Goal: Information Seeking & Learning: Learn about a topic

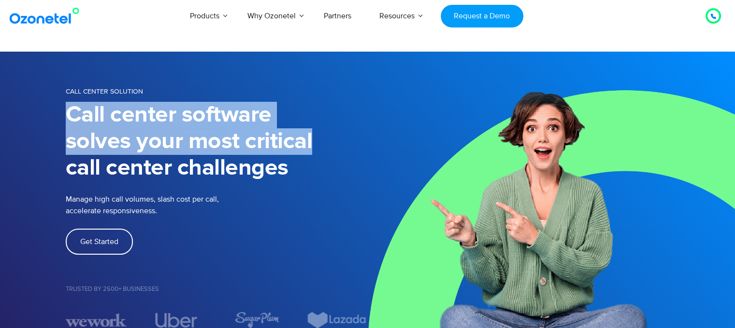
drag, startPoint x: 64, startPoint y: 121, endPoint x: 319, endPoint y: 135, distance: 254.9
click at [319, 135] on div "Call Center Solution Call center software solves your most critical call center…" at bounding box center [367, 207] width 618 height 243
click at [319, 135] on h1 "Call center software solves your most critical call center challenges" at bounding box center [217, 142] width 302 height 80
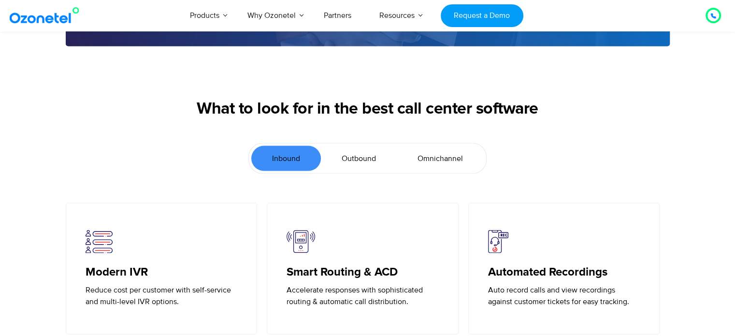
scroll to position [2068, 0]
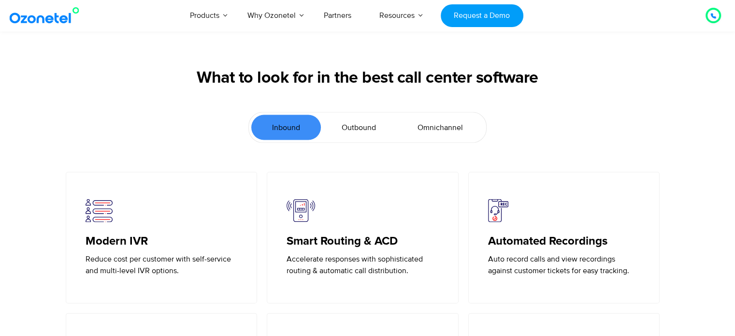
click at [339, 129] on link "Outbound" at bounding box center [359, 127] width 76 height 25
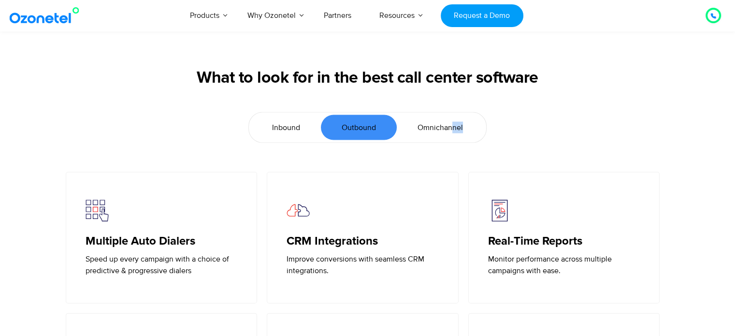
drag, startPoint x: 460, startPoint y: 113, endPoint x: 445, endPoint y: 125, distance: 19.2
click at [445, 125] on ul "Inbound Outbound [GEOGRAPHIC_DATA]" at bounding box center [367, 127] width 238 height 31
click at [445, 125] on span "Omnichannel" at bounding box center [439, 128] width 45 height 12
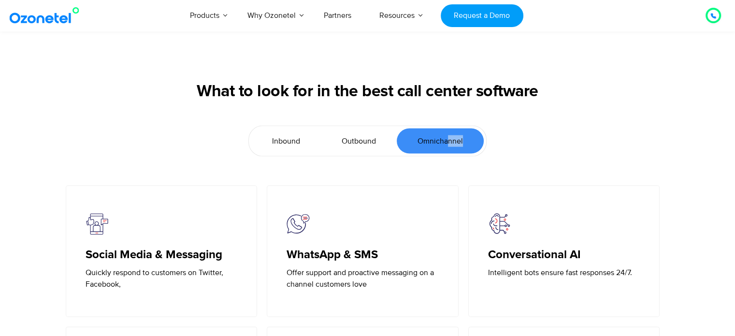
scroll to position [2056, 0]
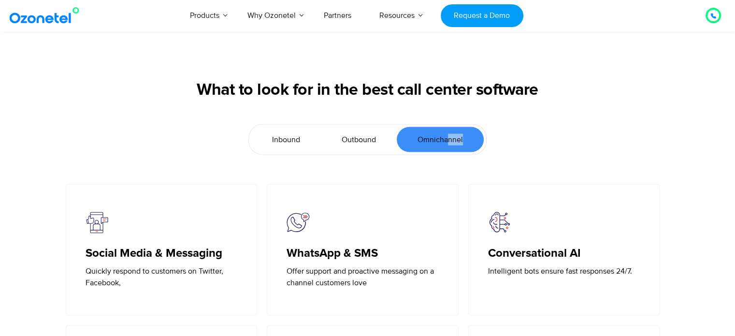
click at [296, 137] on span "Inbound" at bounding box center [286, 140] width 28 height 12
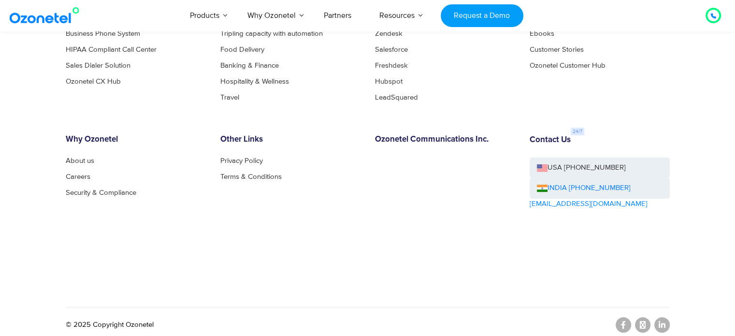
scroll to position [3848, 0]
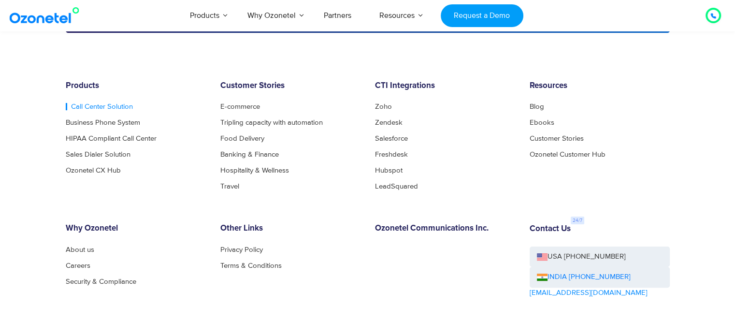
click at [97, 103] on link "Call Center Solution" at bounding box center [99, 106] width 67 height 7
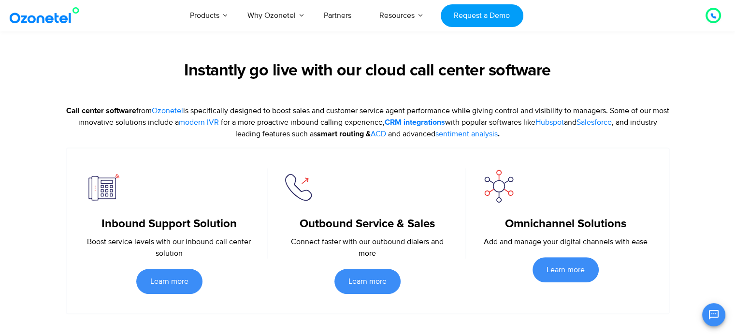
scroll to position [356, 0]
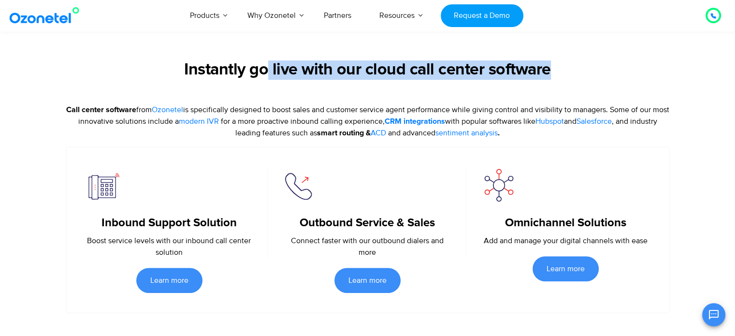
drag, startPoint x: 269, startPoint y: 74, endPoint x: 549, endPoint y: 85, distance: 279.9
click at [549, 85] on div "Instantly go live with our cloud call center software" at bounding box center [368, 81] width 604 height 43
drag, startPoint x: 363, startPoint y: 71, endPoint x: 601, endPoint y: 81, distance: 238.4
click at [601, 81] on div "Instantly go live with our cloud call center software" at bounding box center [368, 81] width 604 height 43
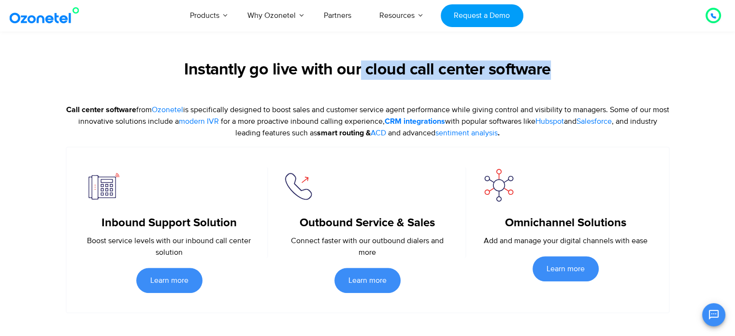
click at [601, 81] on div "Instantly go live with our cloud call center software" at bounding box center [368, 81] width 604 height 43
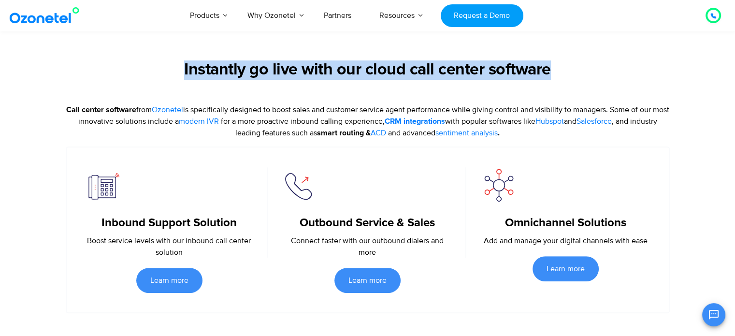
drag, startPoint x: 182, startPoint y: 64, endPoint x: 602, endPoint y: 54, distance: 420.4
click at [602, 54] on section "Instantly go live with our cloud call center software Call center software from…" at bounding box center [367, 160] width 735 height 306
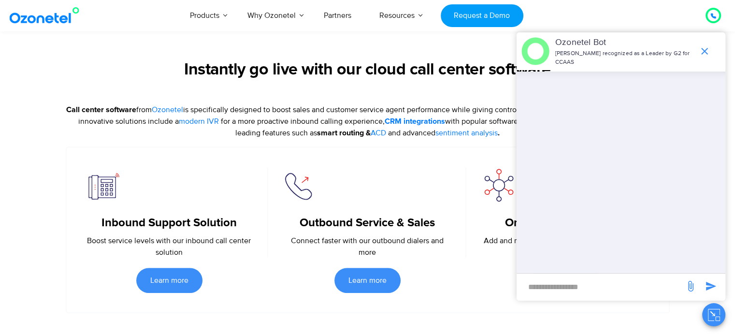
click at [399, 156] on section "Inbound Support Solution Boost service levels with our inbound call center solu…" at bounding box center [368, 229] width 604 height 167
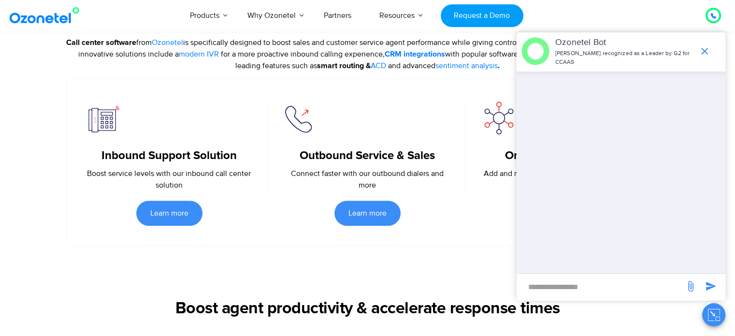
scroll to position [423, 0]
click at [704, 52] on icon "end chat or minimize" at bounding box center [705, 51] width 12 height 12
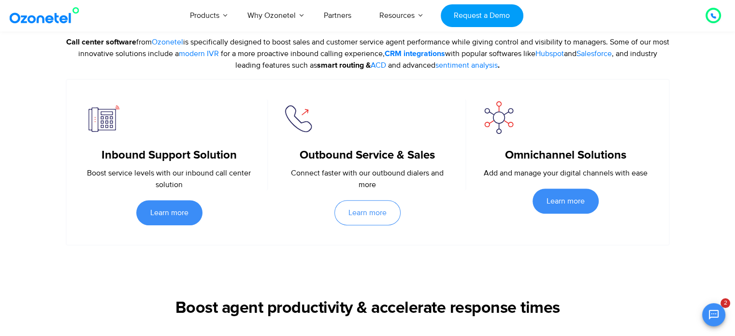
click at [371, 211] on span "Learn more" at bounding box center [367, 213] width 38 height 8
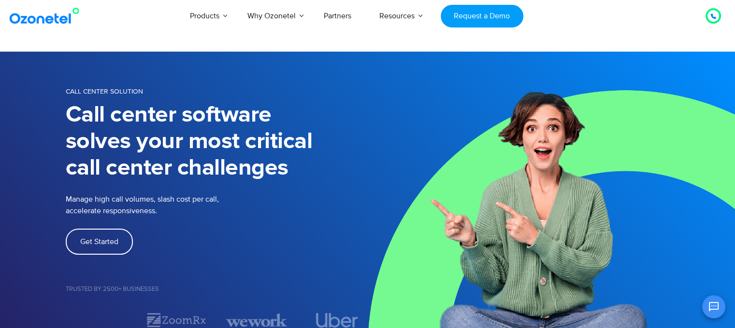
scroll to position [96, 0]
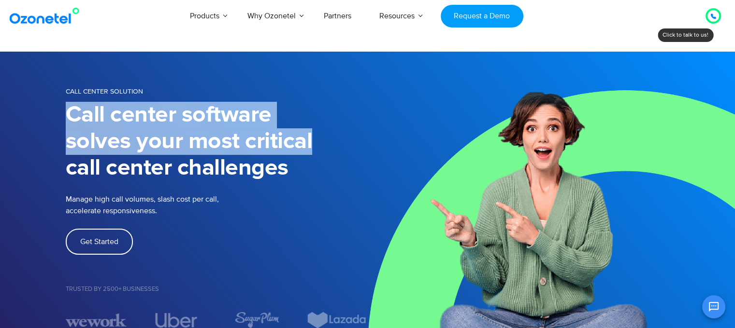
drag, startPoint x: 69, startPoint y: 106, endPoint x: 320, endPoint y: 154, distance: 255.7
click at [320, 154] on h1 "Call center software solves your most critical call center challenges" at bounding box center [217, 142] width 302 height 80
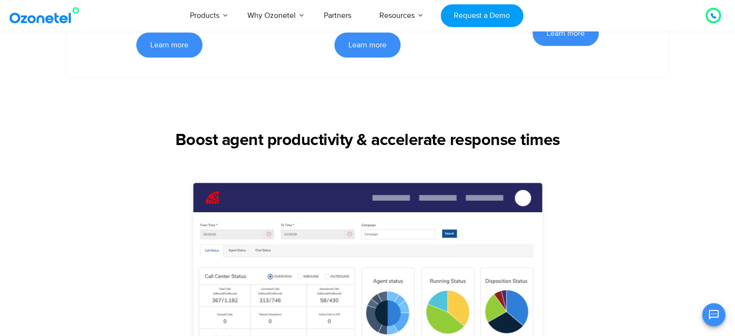
scroll to position [591, 0]
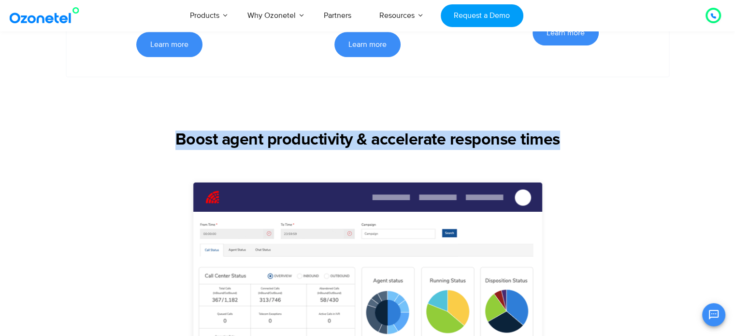
drag, startPoint x: 169, startPoint y: 144, endPoint x: 603, endPoint y: 154, distance: 433.9
click at [603, 154] on div "Boost agent productivity & accelerate response times" at bounding box center [367, 147] width 676 height 34
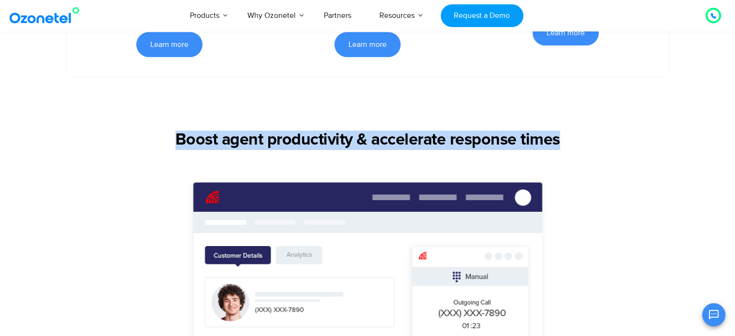
click at [603, 154] on div "Boost agent productivity & accelerate response times" at bounding box center [367, 147] width 676 height 34
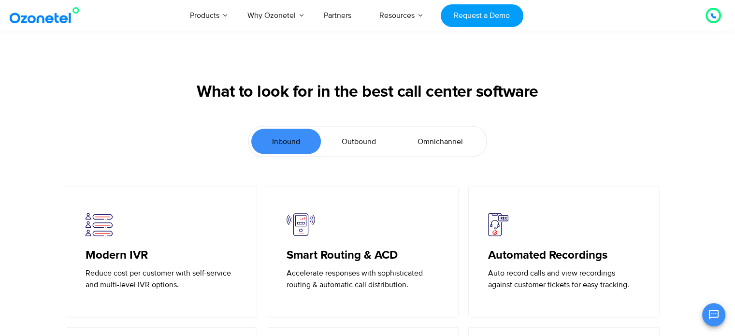
scroll to position [2054, 0]
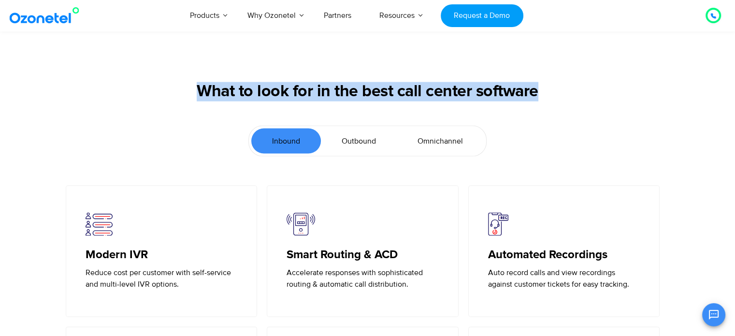
drag, startPoint x: 193, startPoint y: 86, endPoint x: 553, endPoint y: 103, distance: 359.8
click at [553, 103] on div "What to look for in the best call center software" at bounding box center [368, 103] width 604 height 43
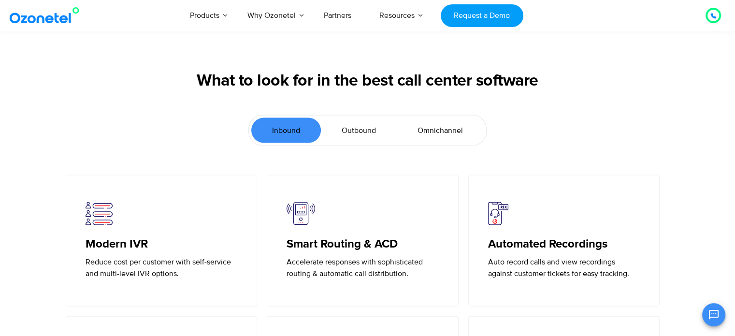
scroll to position [2065, 0]
click at [341, 139] on link "Outbound" at bounding box center [359, 129] width 76 height 25
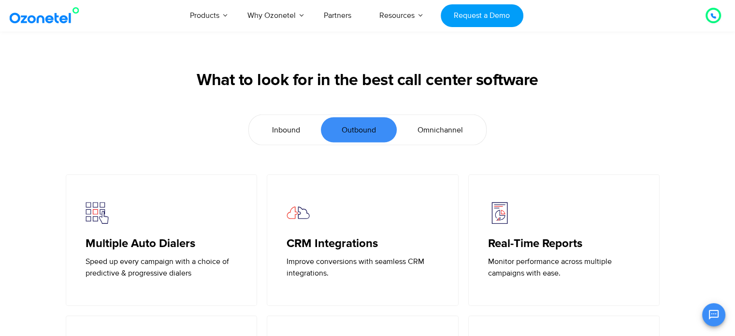
click at [439, 129] on span "Omnichannel" at bounding box center [439, 130] width 45 height 12
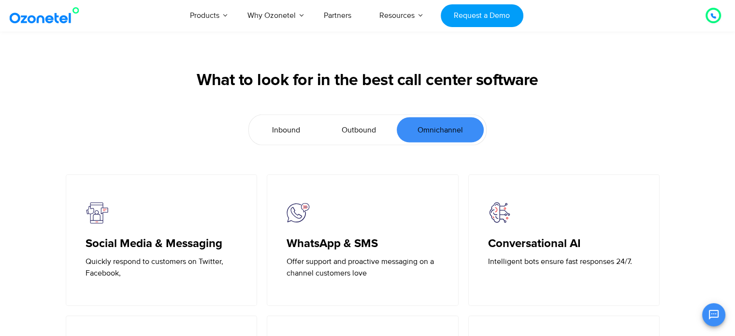
click at [256, 122] on link "Inbound" at bounding box center [286, 129] width 70 height 25
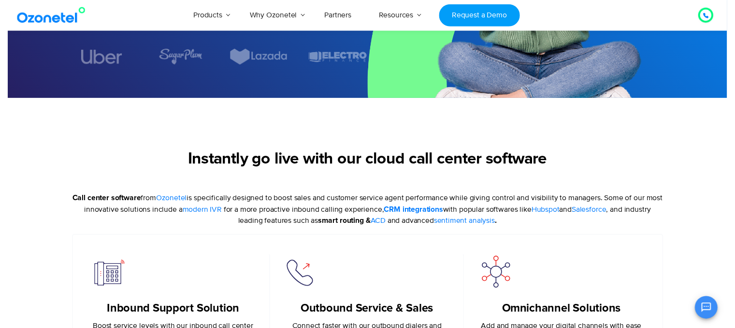
scroll to position [0, 0]
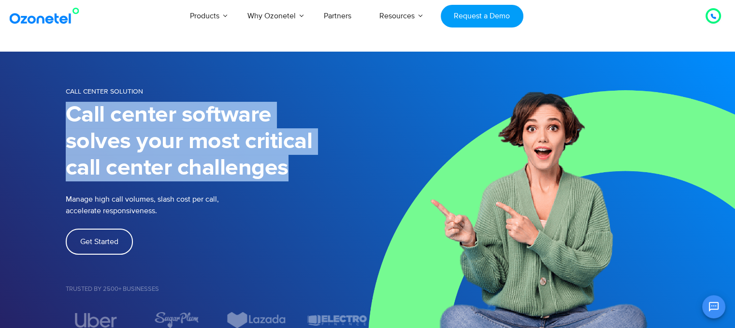
drag, startPoint x: 53, startPoint y: 108, endPoint x: 288, endPoint y: 173, distance: 244.1
click at [288, 173] on section "Call Center Solution Call center software solves your most critical call center…" at bounding box center [367, 207] width 735 height 311
click at [510, 148] on img at bounding box center [552, 207] width 368 height 311
click at [133, 172] on h1 "Call center software solves your most critical call center challenges" at bounding box center [217, 142] width 302 height 80
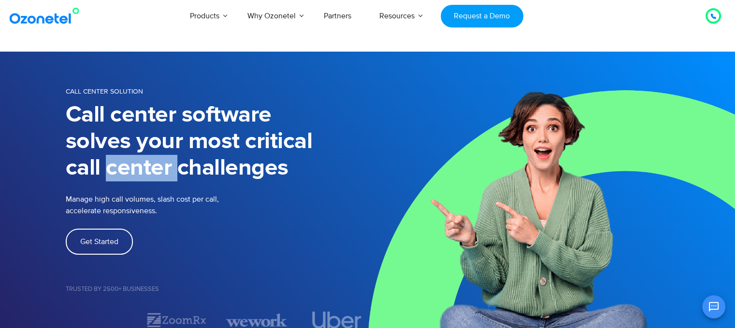
click at [133, 172] on h1 "Call center software solves your most critical call center challenges" at bounding box center [217, 142] width 302 height 80
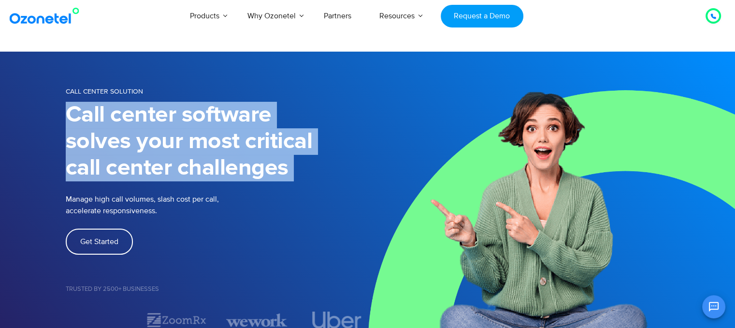
click at [133, 172] on h1 "Call center software solves your most critical call center challenges" at bounding box center [217, 142] width 302 height 80
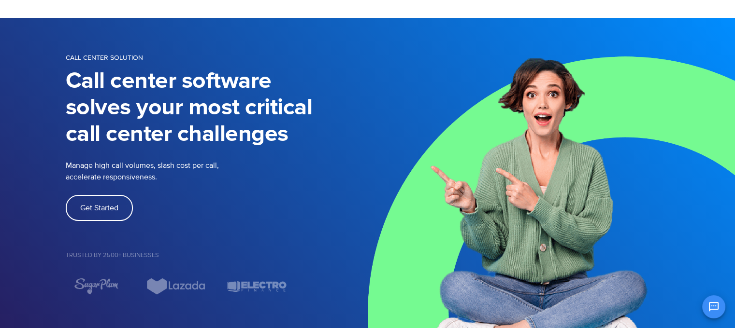
scroll to position [37, 0]
